Goal: Check status

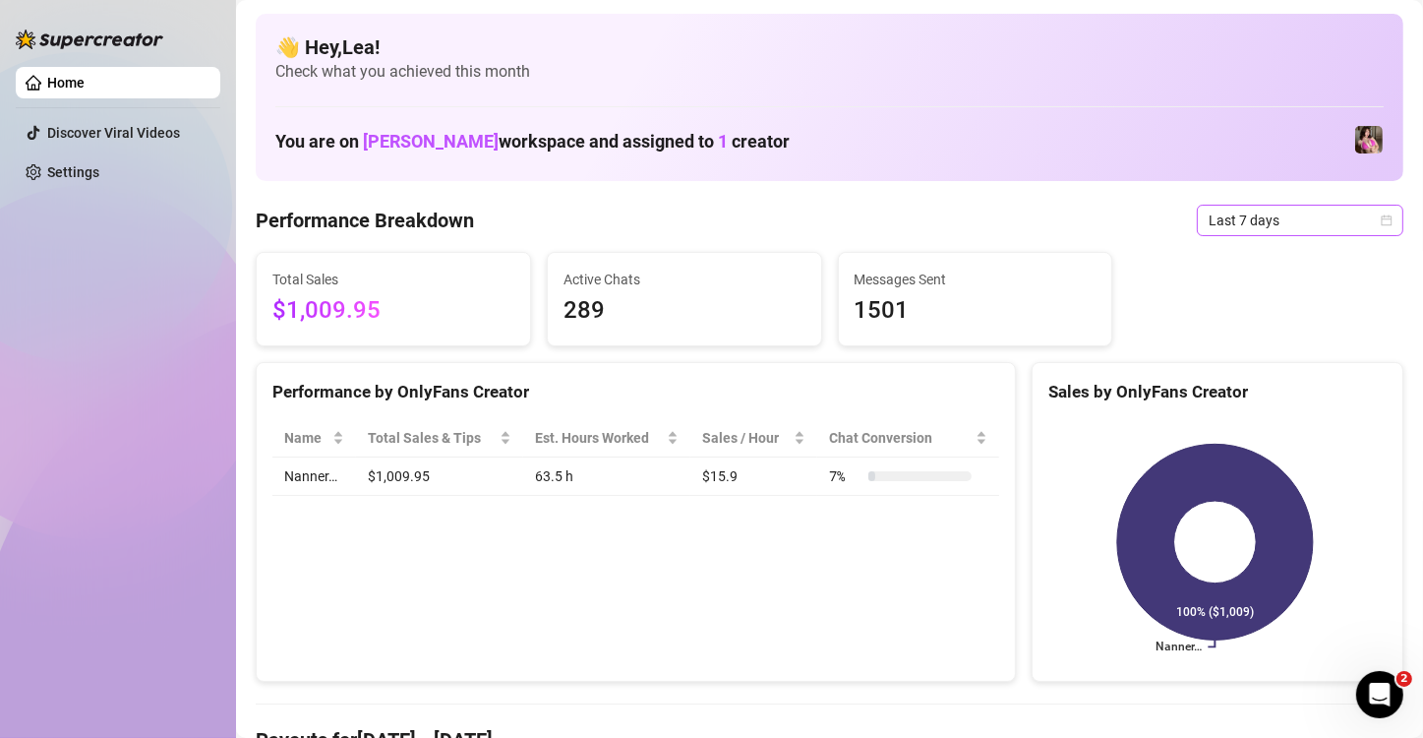
click at [1382, 222] on icon "calendar" at bounding box center [1387, 219] width 11 height 11
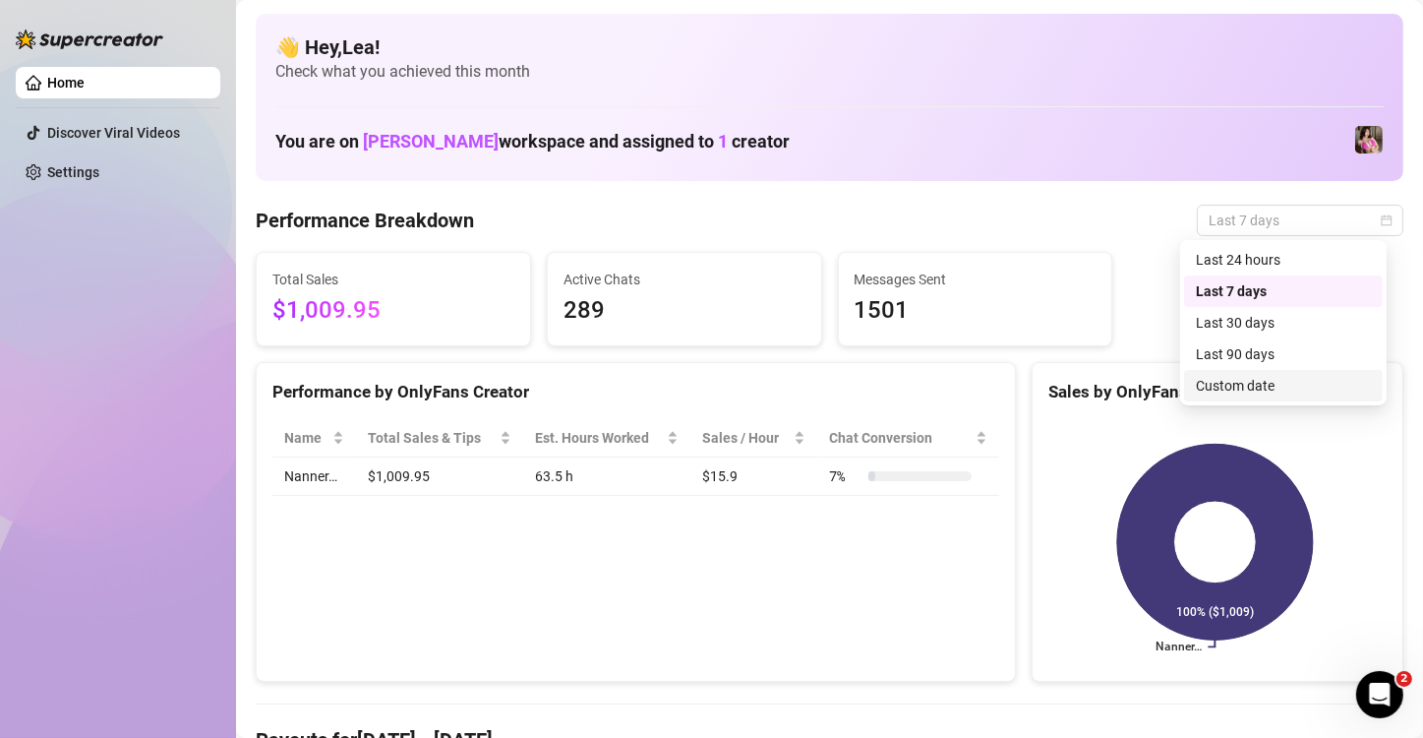
click at [1240, 383] on div "Custom date" at bounding box center [1283, 386] width 175 height 22
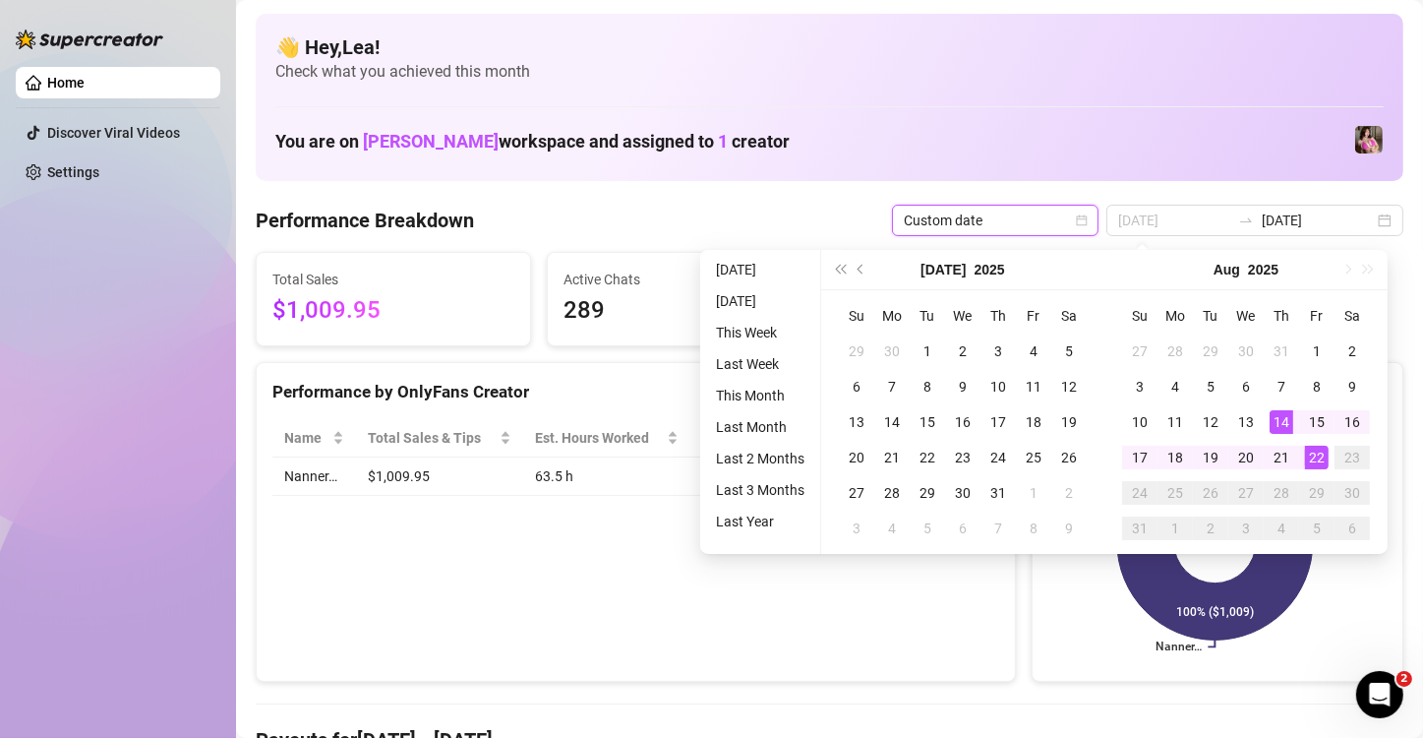
type input "[DATE]"
click at [1319, 454] on div "22" at bounding box center [1317, 458] width 24 height 24
click at [1319, 454] on rect at bounding box center [1214, 542] width 333 height 246
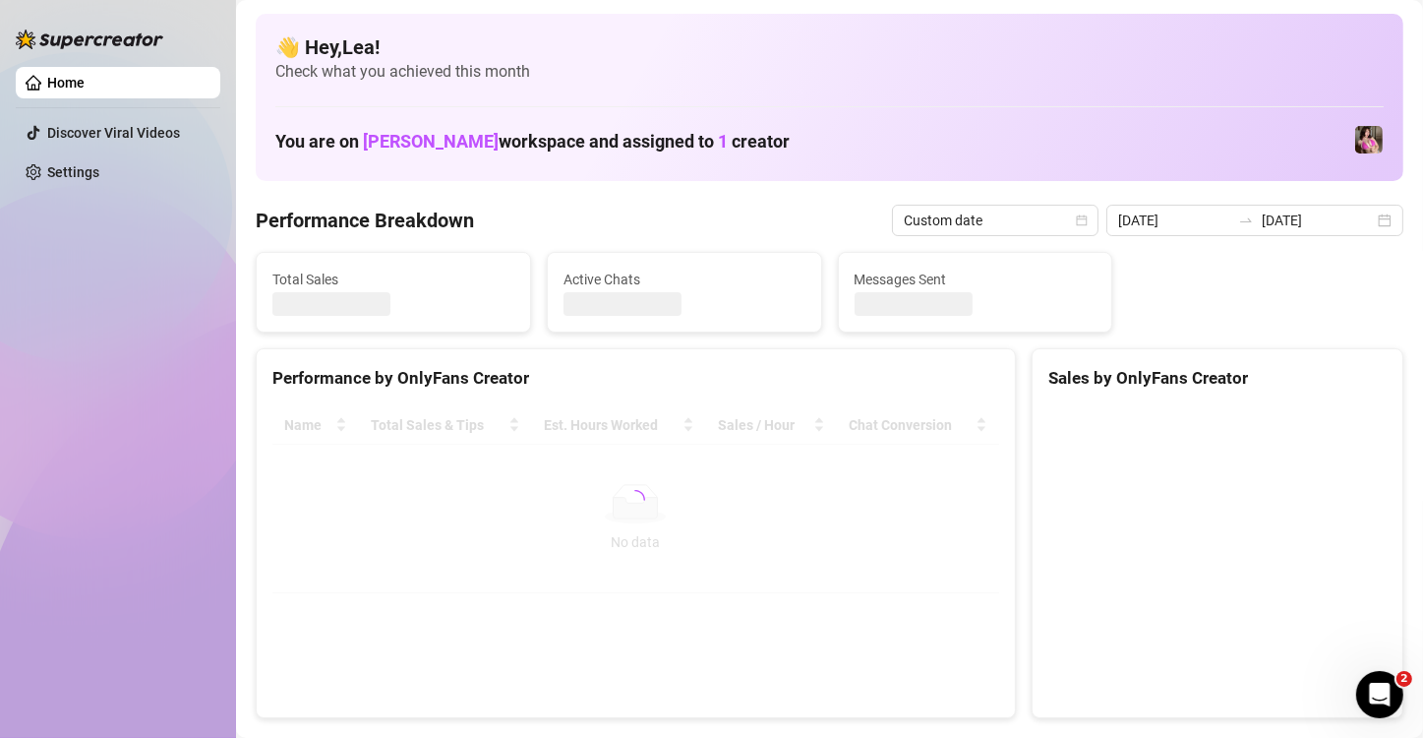
type input "[DATE]"
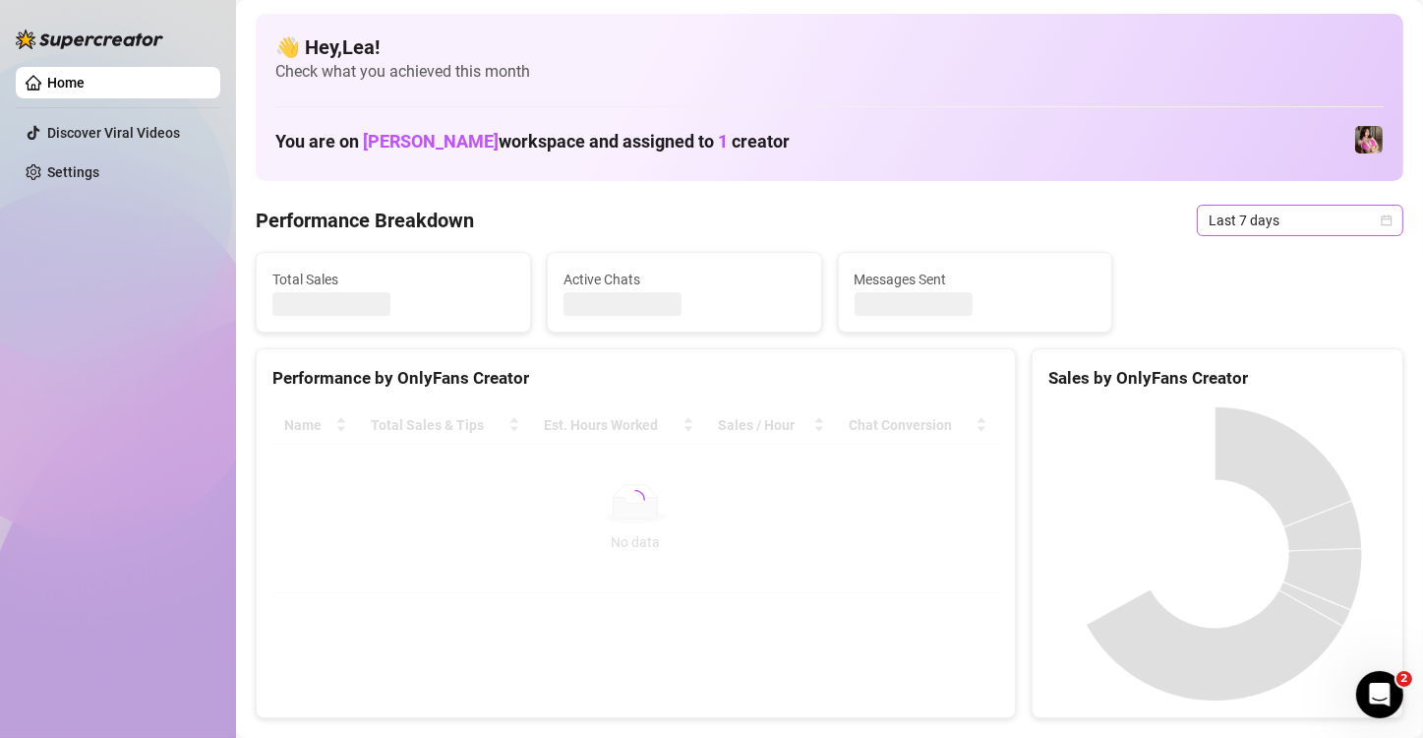
click at [1382, 220] on icon "calendar" at bounding box center [1387, 219] width 11 height 11
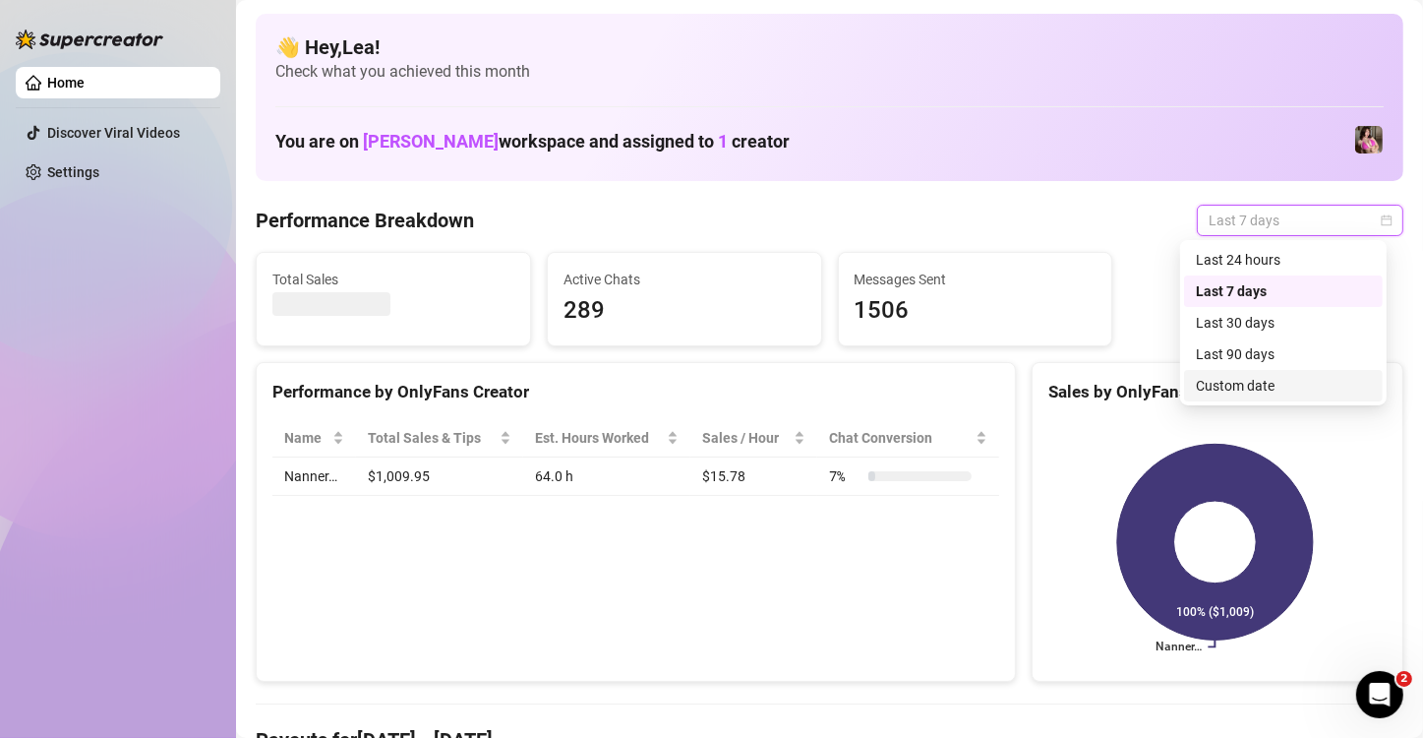
click at [1235, 386] on div "Custom date" at bounding box center [1283, 386] width 175 height 22
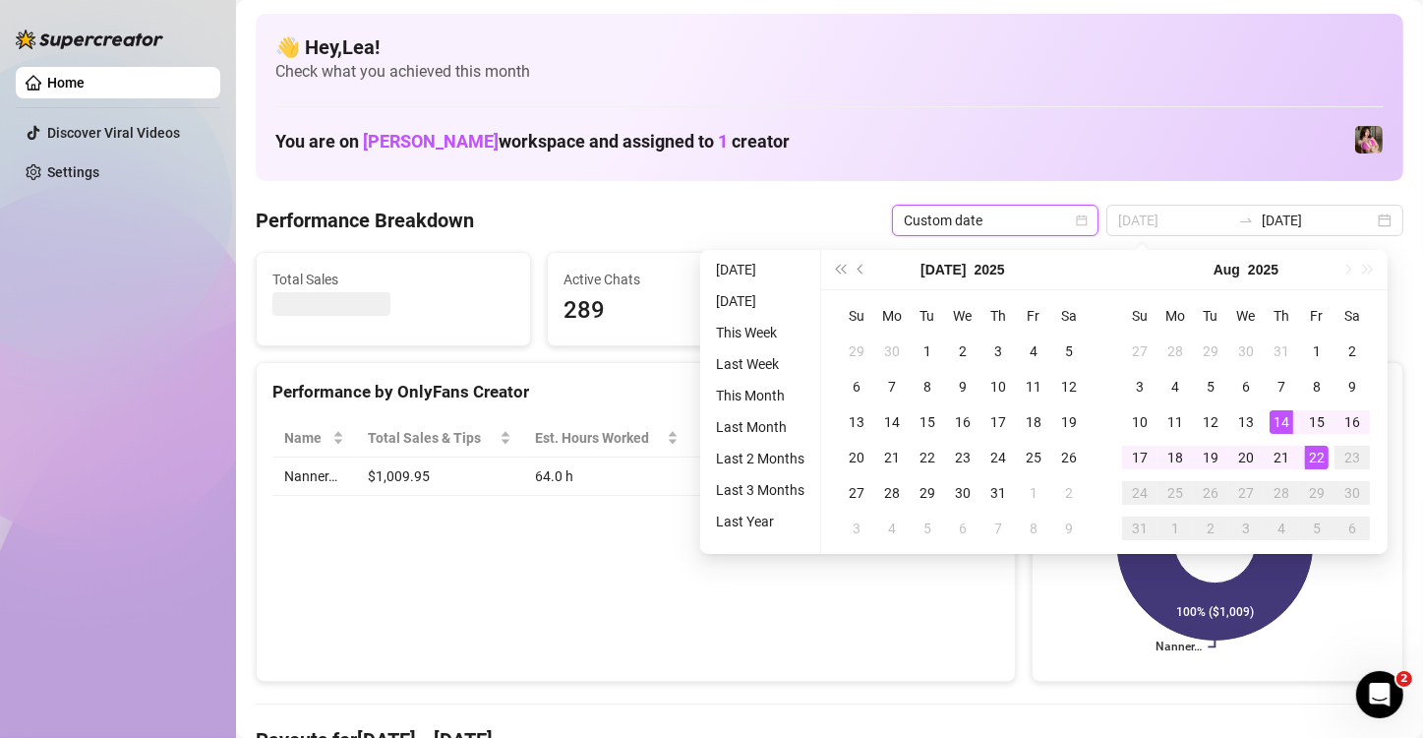
type input "[DATE]"
click at [1320, 448] on div "22" at bounding box center [1317, 458] width 24 height 24
click at [1319, 448] on div "22" at bounding box center [1317, 458] width 24 height 24
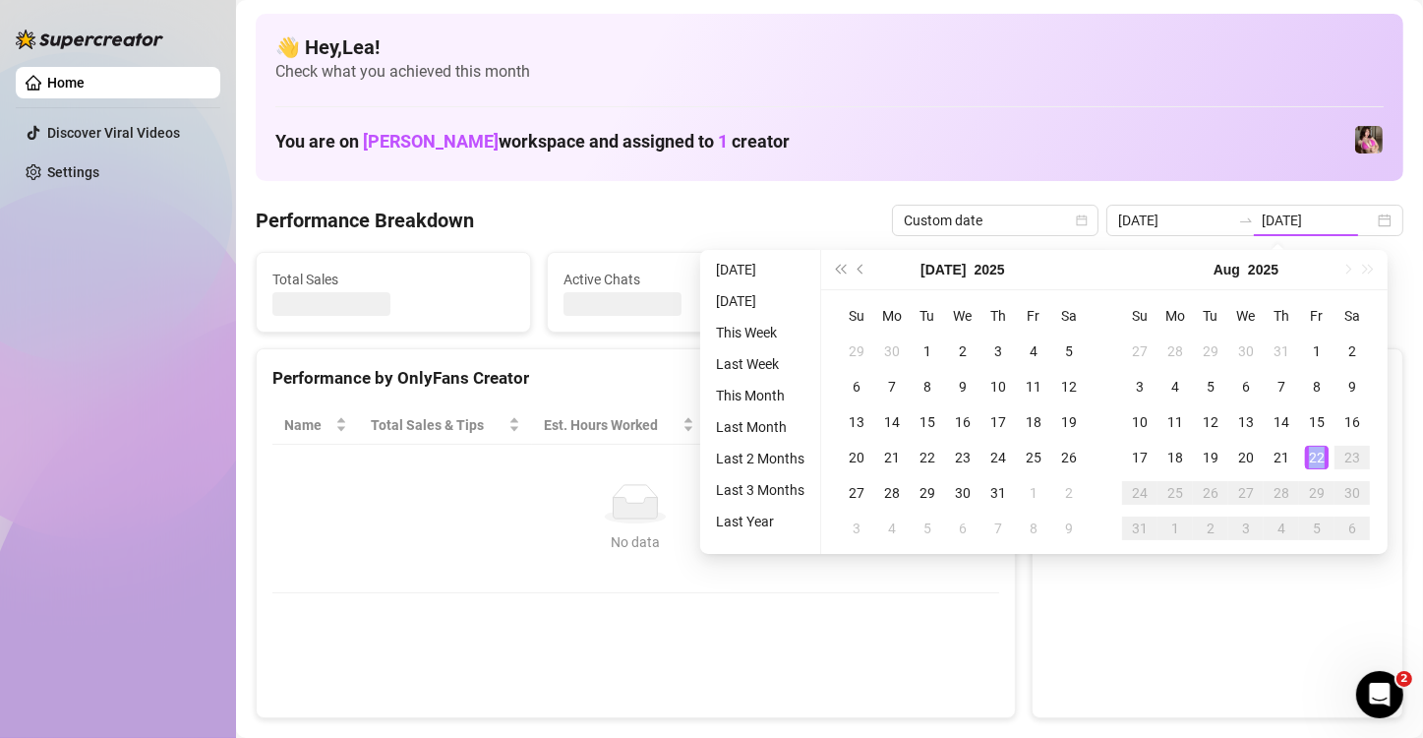
type input "[DATE]"
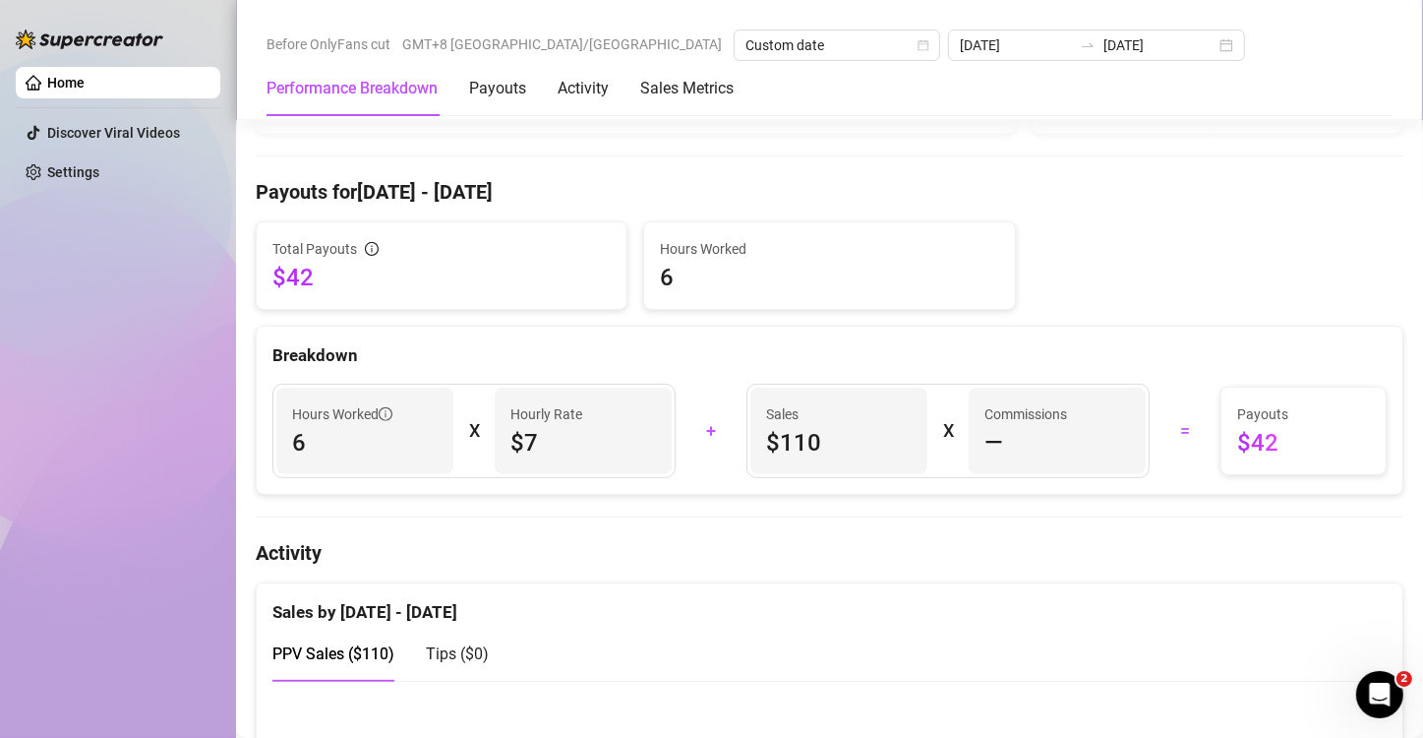
scroll to position [590, 0]
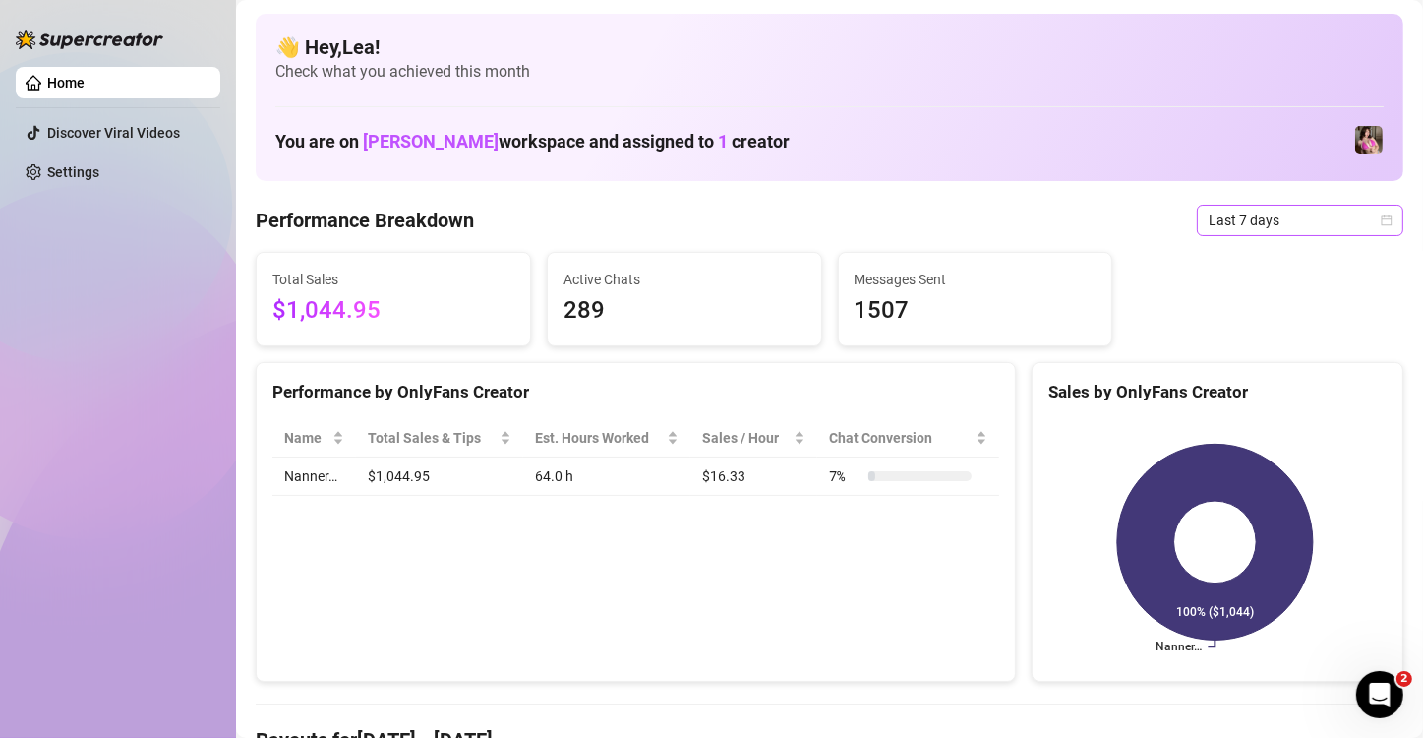
click at [1382, 216] on icon "calendar" at bounding box center [1387, 219] width 11 height 11
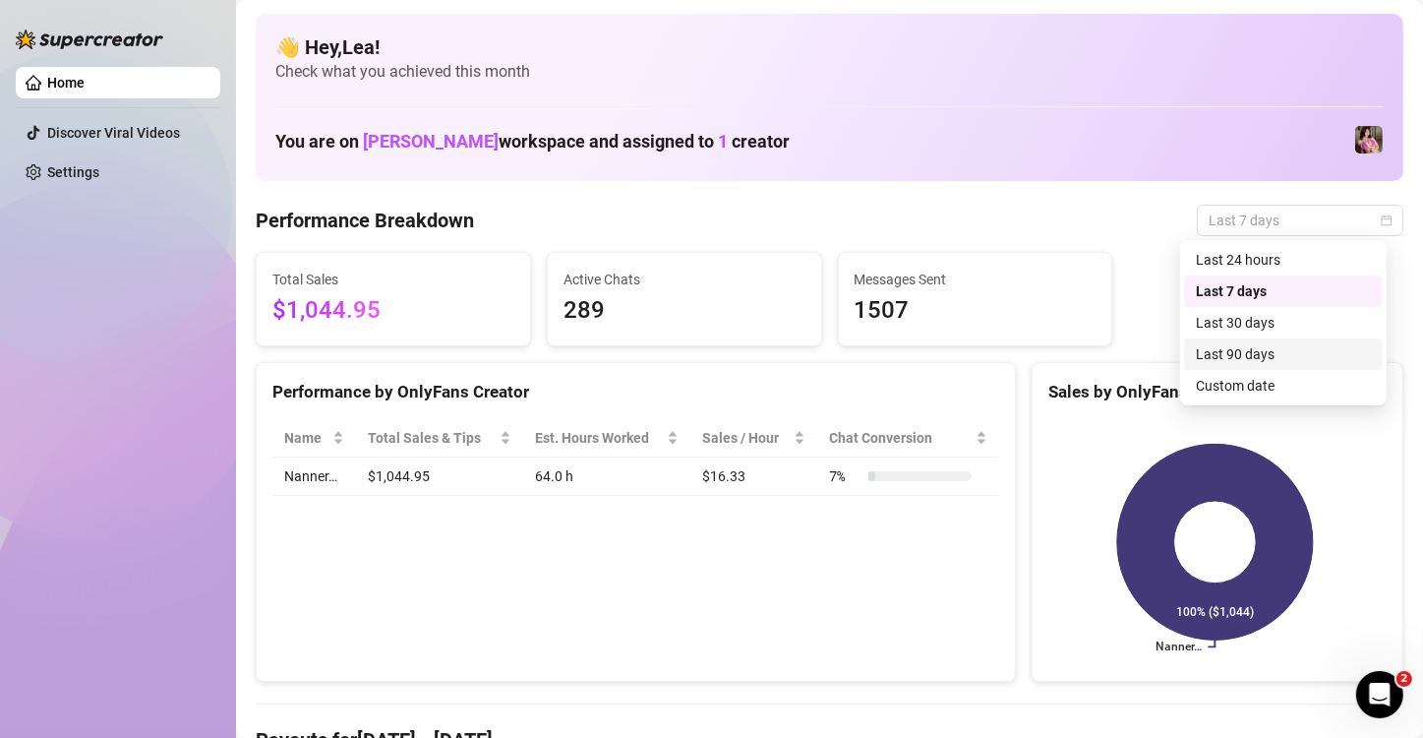
click at [1270, 375] on div "Custom date" at bounding box center [1283, 386] width 175 height 22
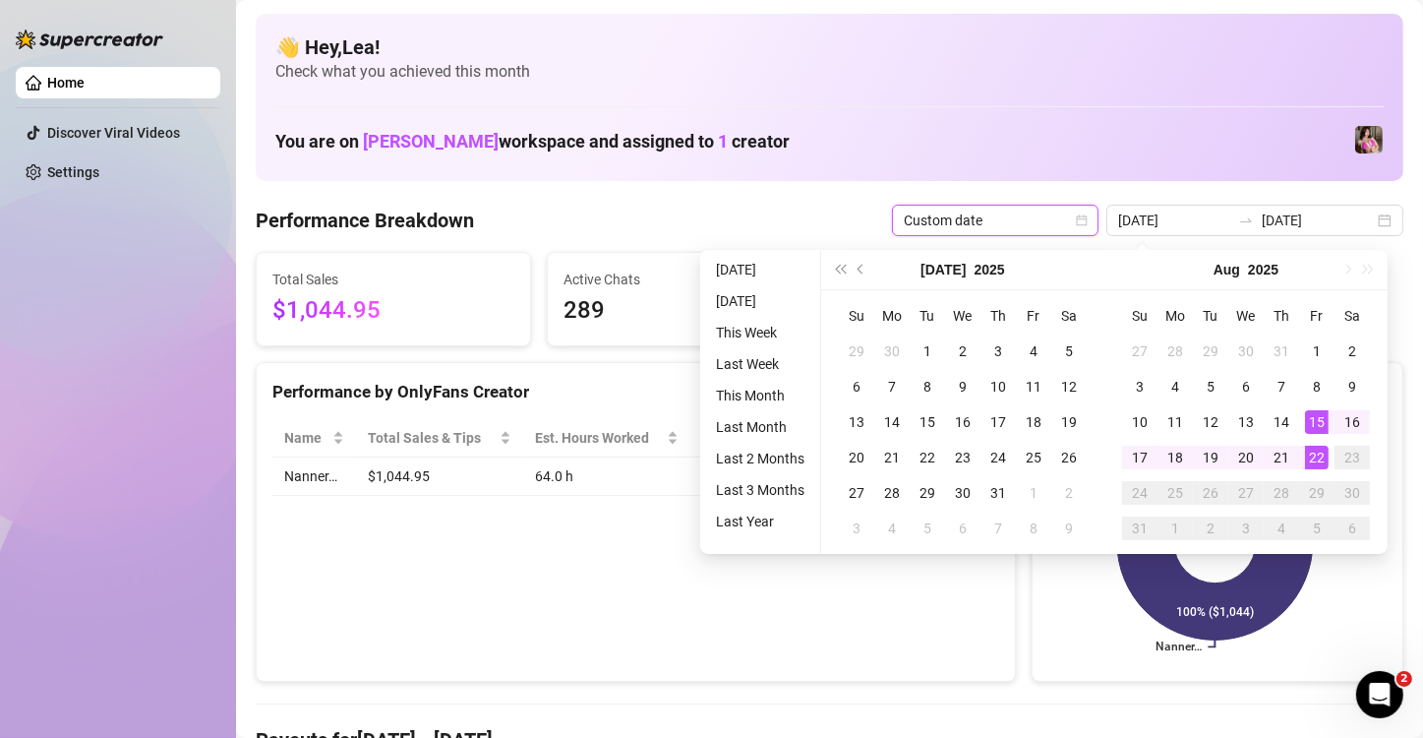
type input "[DATE]"
click at [1311, 451] on div "22" at bounding box center [1317, 458] width 24 height 24
drag, startPoint x: 1311, startPoint y: 451, endPoint x: 1015, endPoint y: 595, distance: 329.0
click at [1312, 451] on div "22" at bounding box center [1317, 458] width 24 height 24
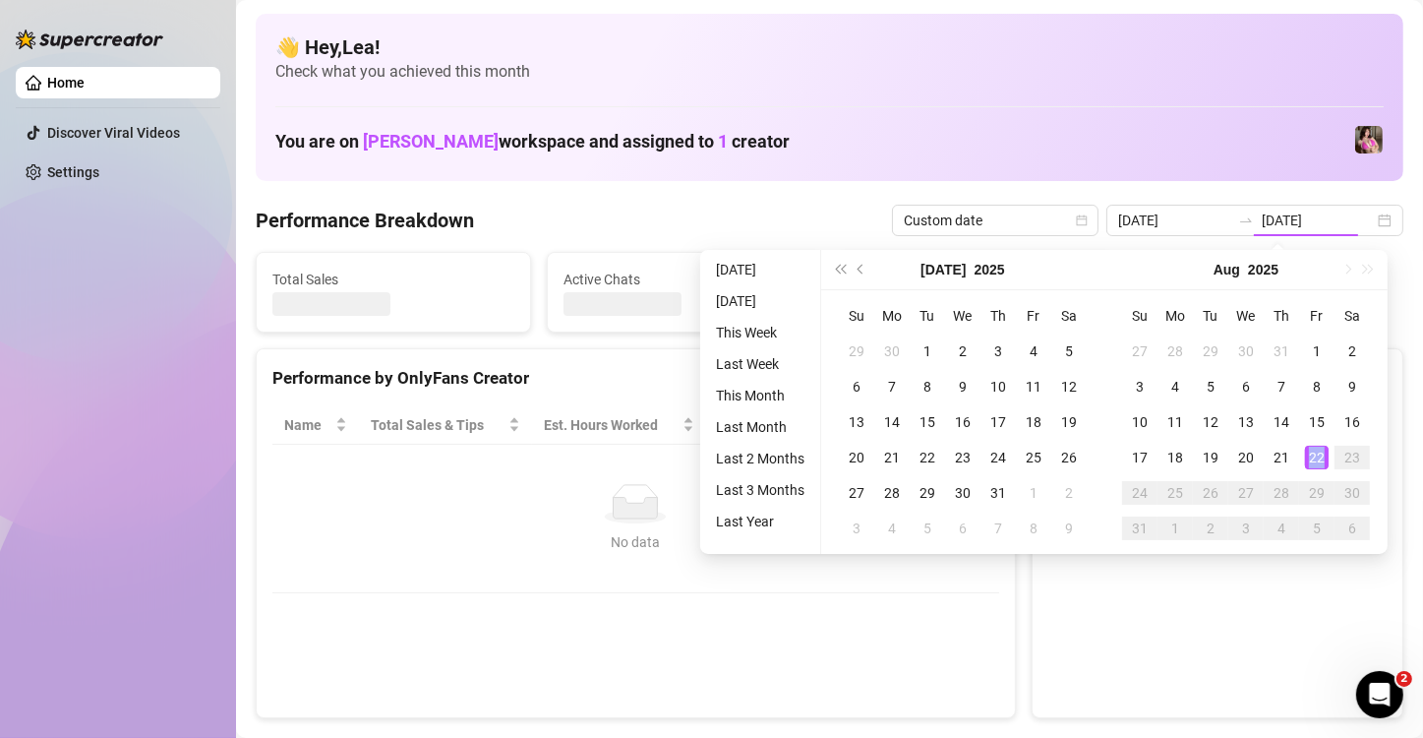
type input "[DATE]"
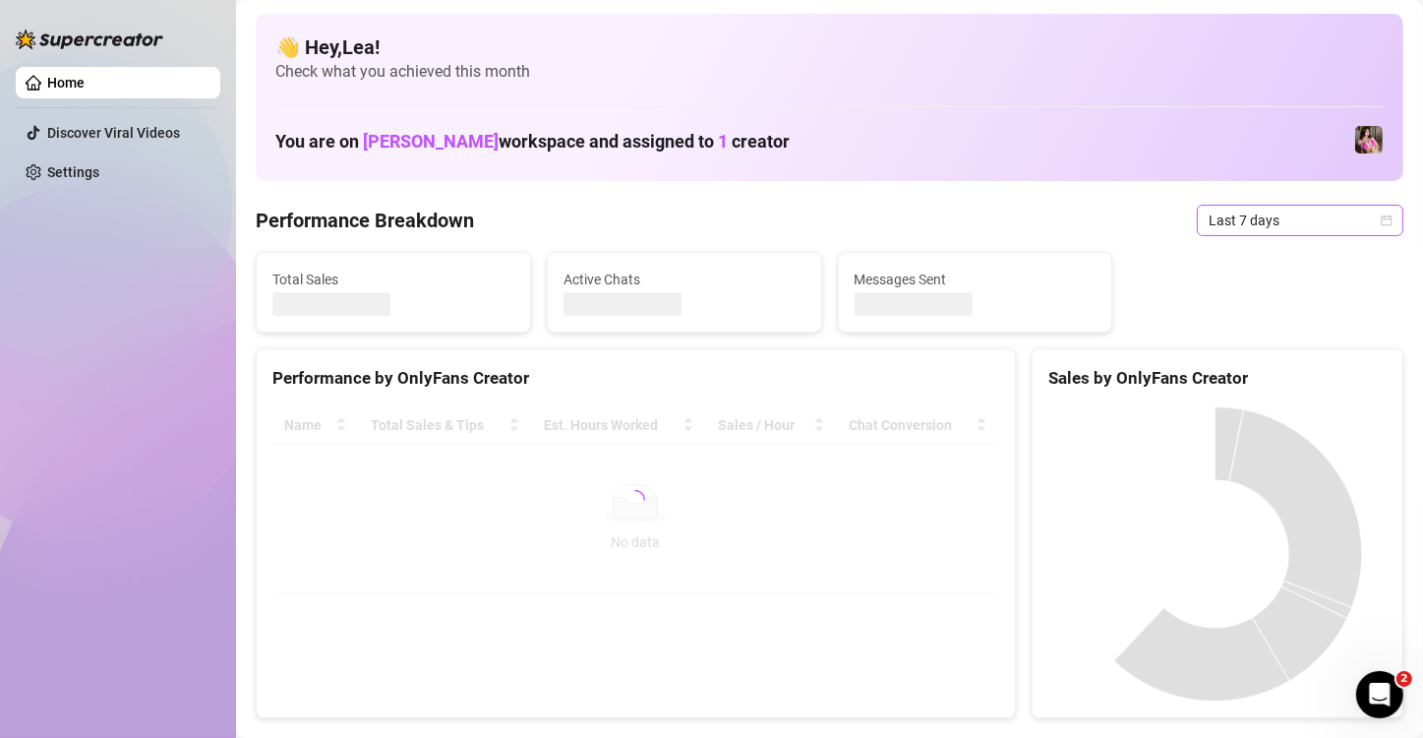
click at [1381, 220] on icon "calendar" at bounding box center [1387, 220] width 12 height 12
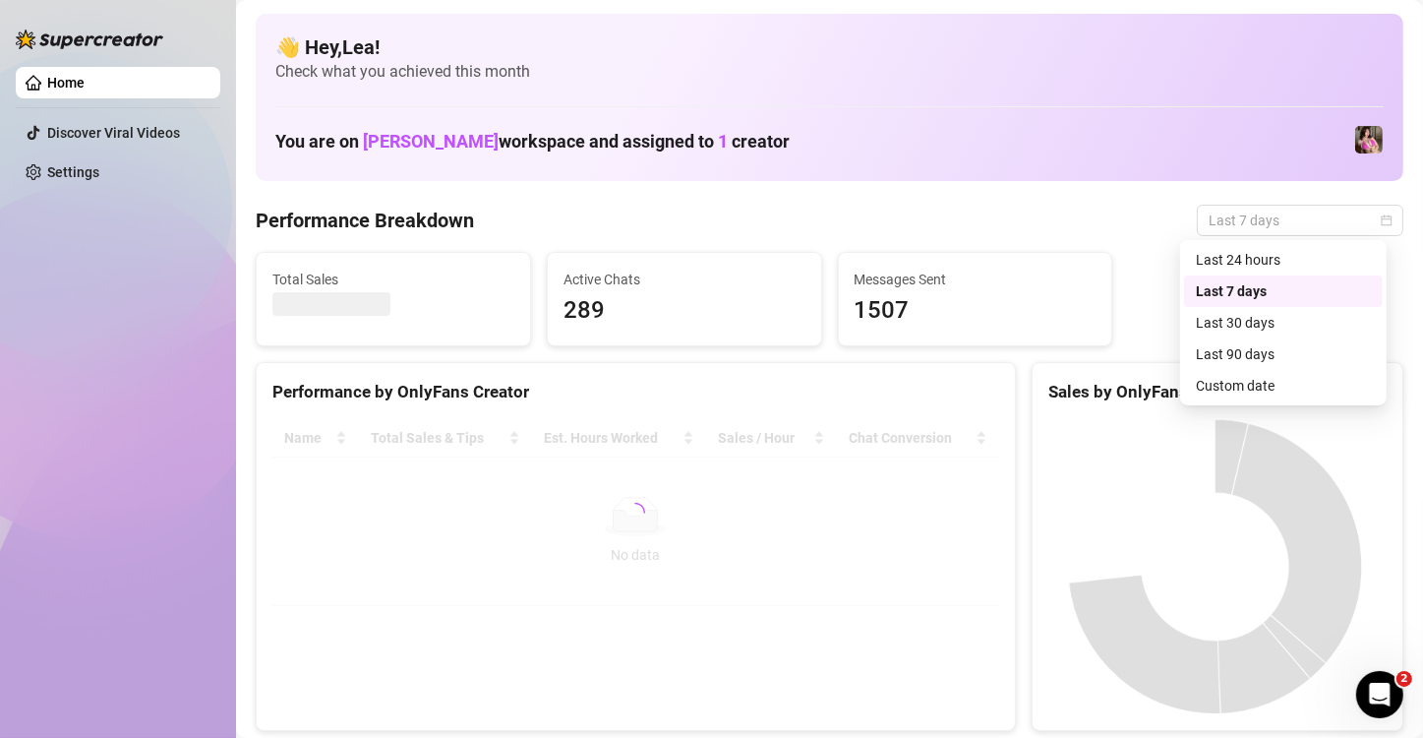
click at [897, 161] on div "👋 Hey, Lea ! Check what you achieved this month You are on Nicole workspace and…" at bounding box center [830, 97] width 1148 height 167
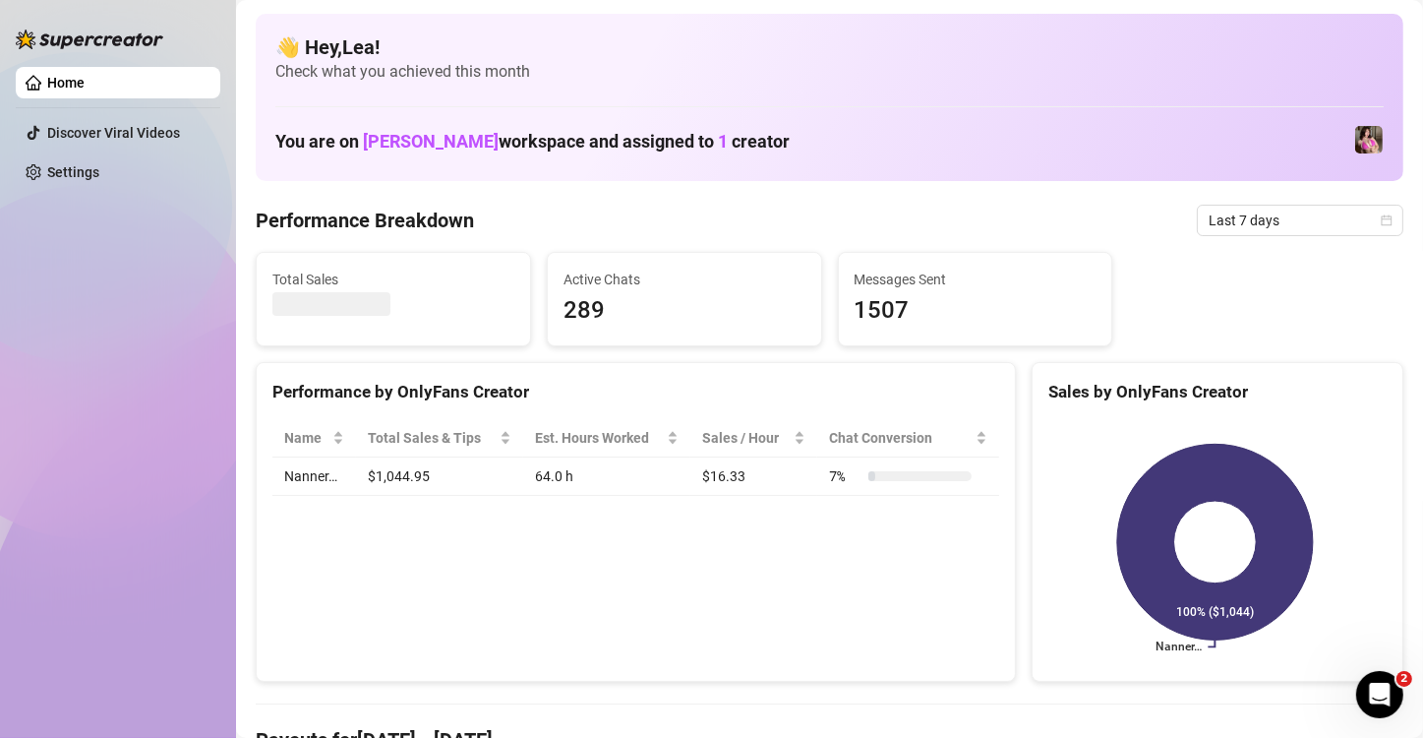
click at [1219, 83] on div "👋 Hey, Lea ! Check what you achieved this month You are on Nicole workspace and…" at bounding box center [830, 97] width 1148 height 167
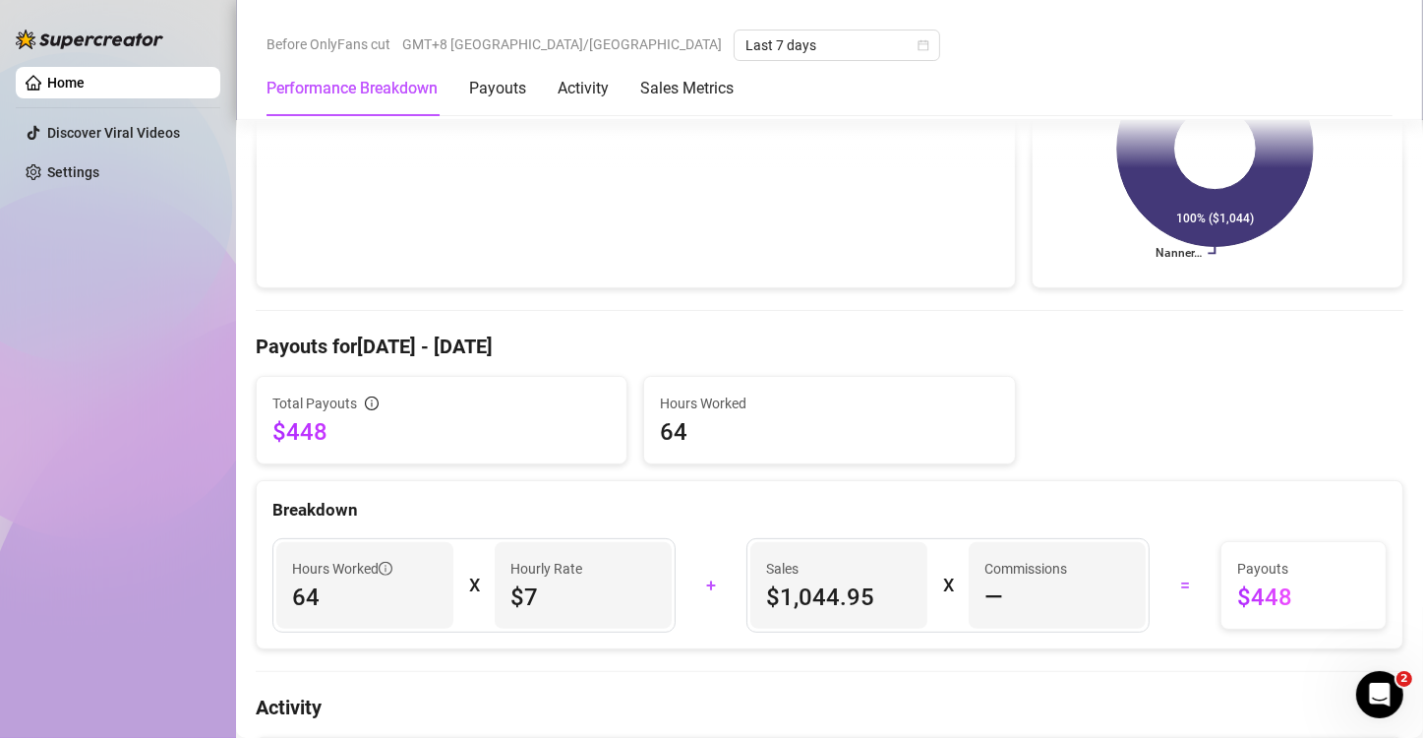
scroll to position [458, 0]
